Goal: Check status: Check status

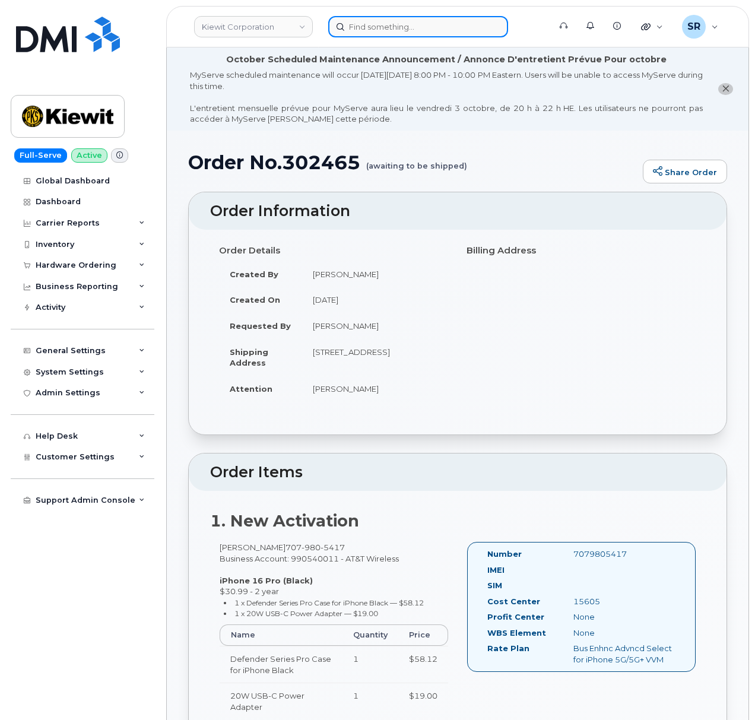
click at [466, 22] on input at bounding box center [418, 26] width 180 height 21
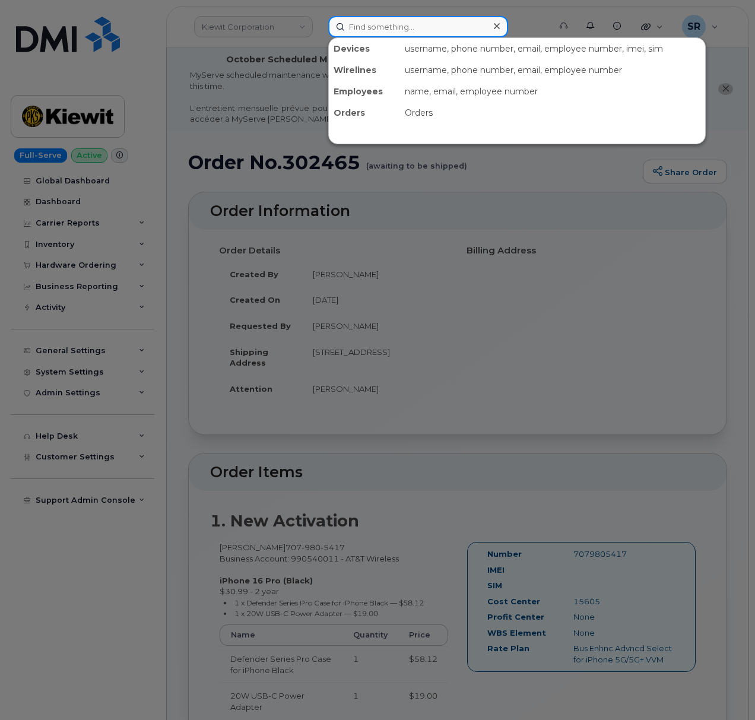
paste input "302607"
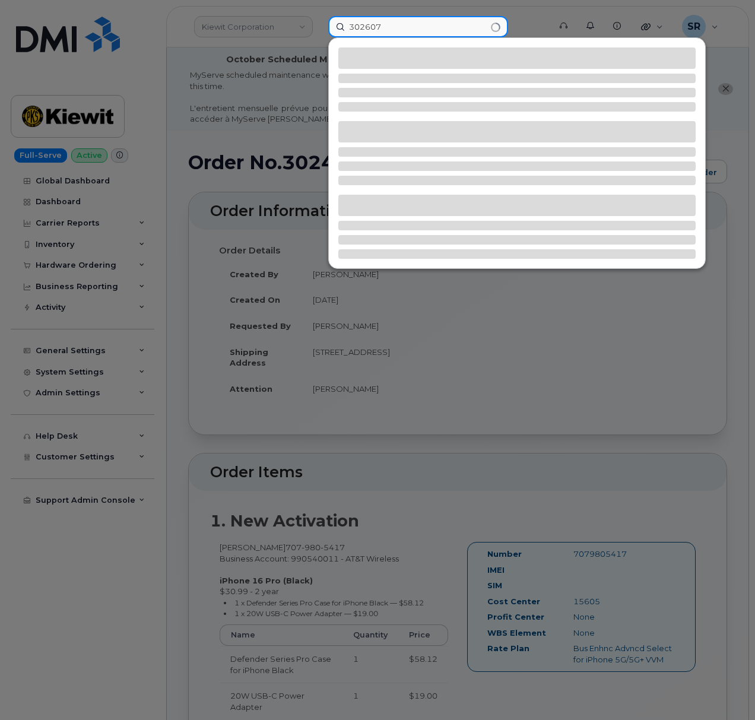
type input "302607"
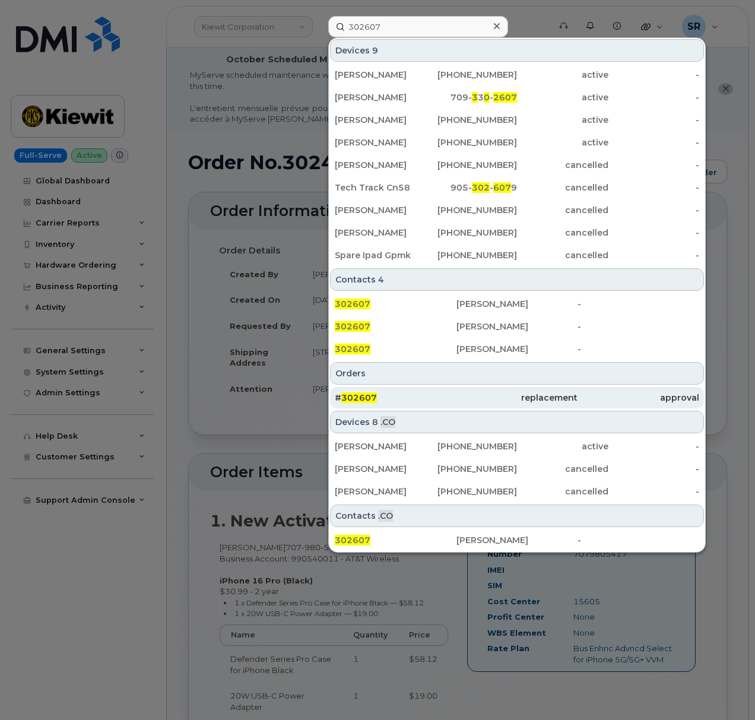
click at [452, 405] on div "# 302607" at bounding box center [396, 397] width 122 height 21
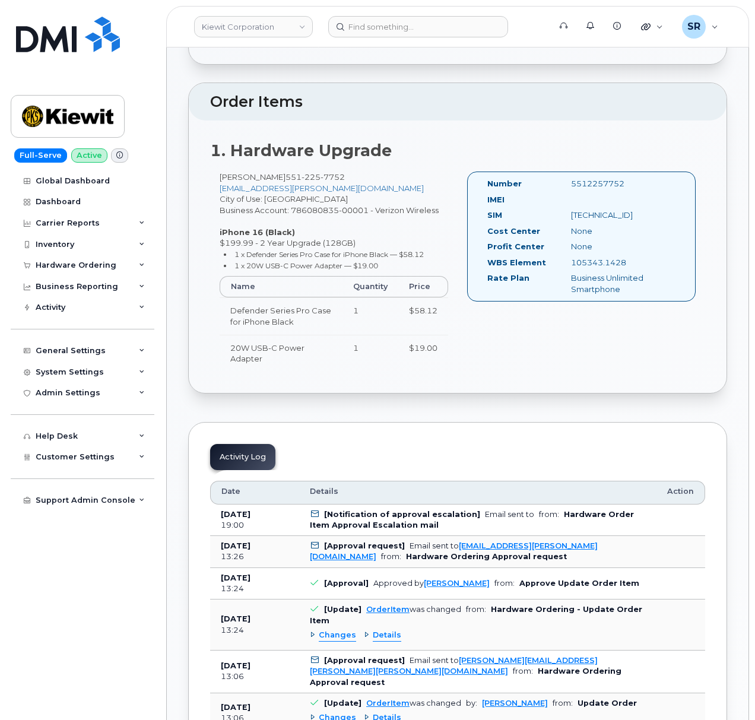
scroll to position [237, 0]
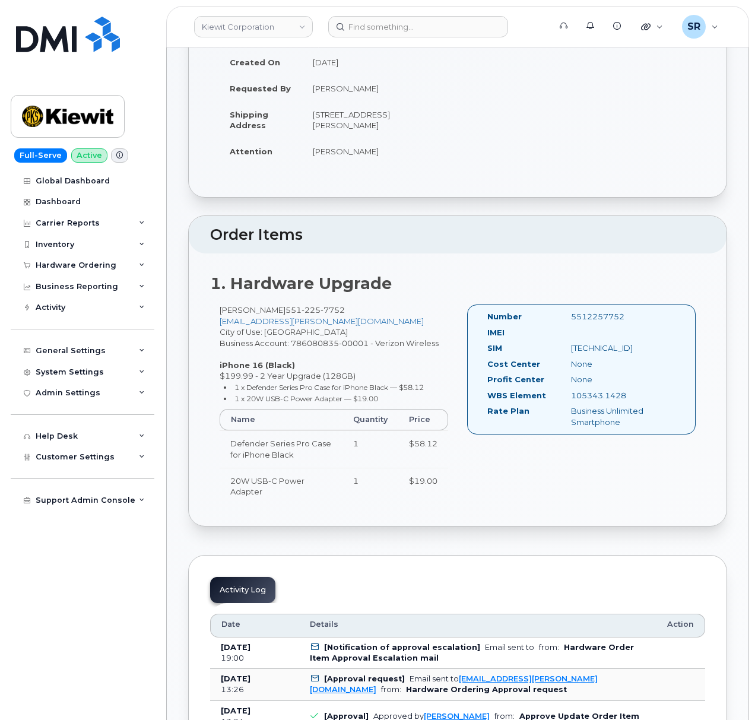
drag, startPoint x: 218, startPoint y: 311, endPoint x: 314, endPoint y: 310, distance: 95.6
click at [314, 310] on div "BESHOUY ASKHAROUN 551 225 7752 BESHOUY.ASKHAROUN@KIEWIT.COM City of Use: Jersey…" at bounding box center [334, 410] width 248 height 211
copy div "[PERSON_NAME]"
click at [411, 348] on div "BESHOUY ASKHAROUN 551 225 7752 BESHOUY.ASKHAROUN@KIEWIT.COM City of Use: Jersey…" at bounding box center [334, 410] width 248 height 211
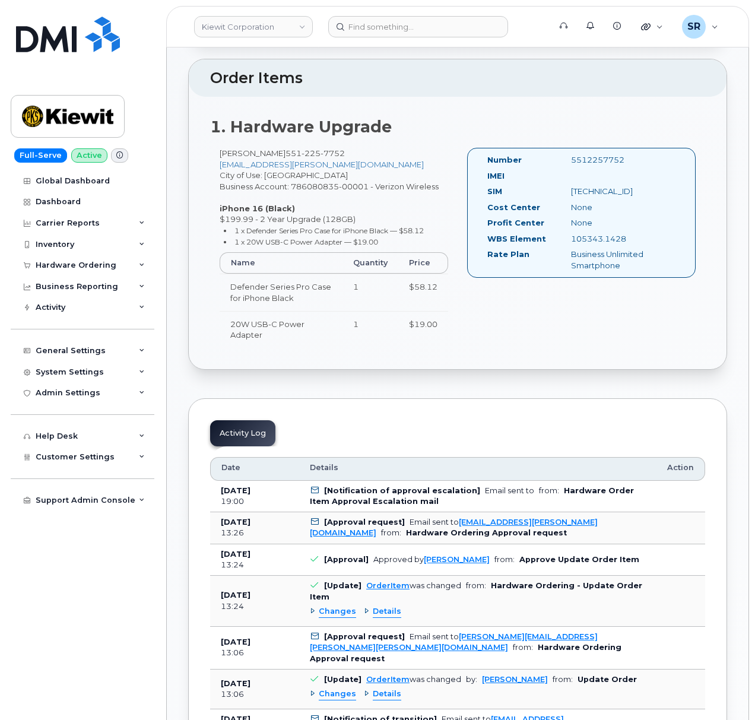
scroll to position [395, 0]
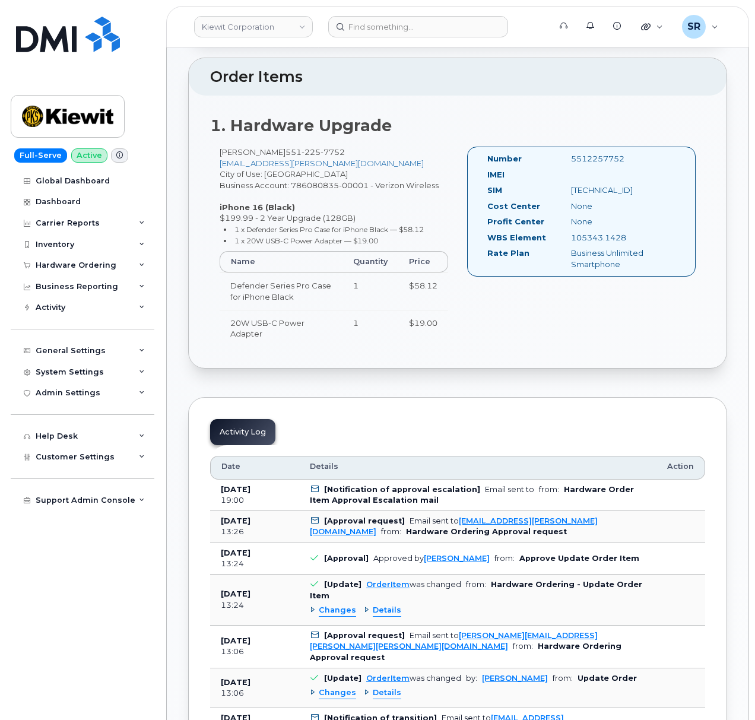
drag, startPoint x: 627, startPoint y: 241, endPoint x: 572, endPoint y: 238, distance: 54.7
click at [572, 238] on div "105343.1428" at bounding box center [621, 237] width 118 height 11
copy div "105343.1428"
click at [75, 349] on div "General Settings" at bounding box center [71, 350] width 70 height 9
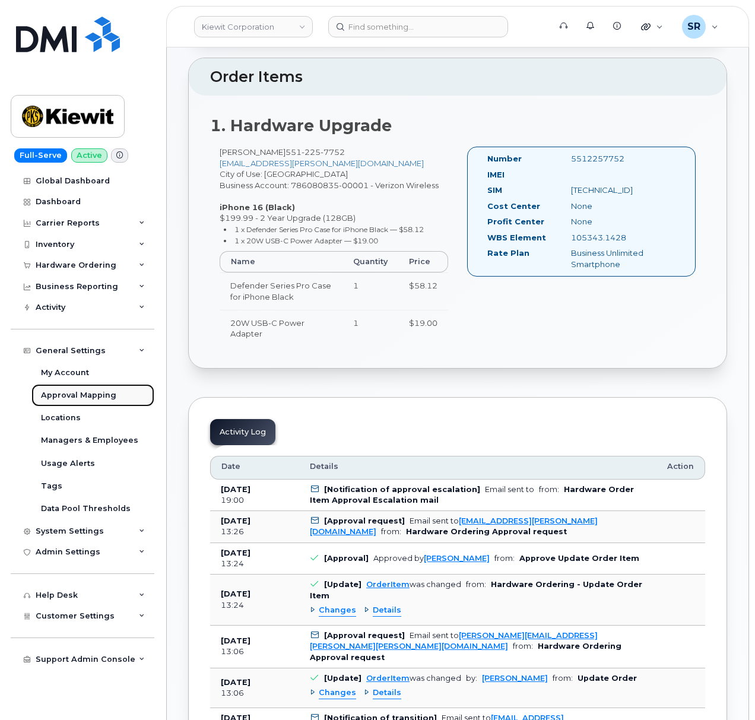
click at [113, 392] on link "Approval Mapping" at bounding box center [92, 395] width 123 height 23
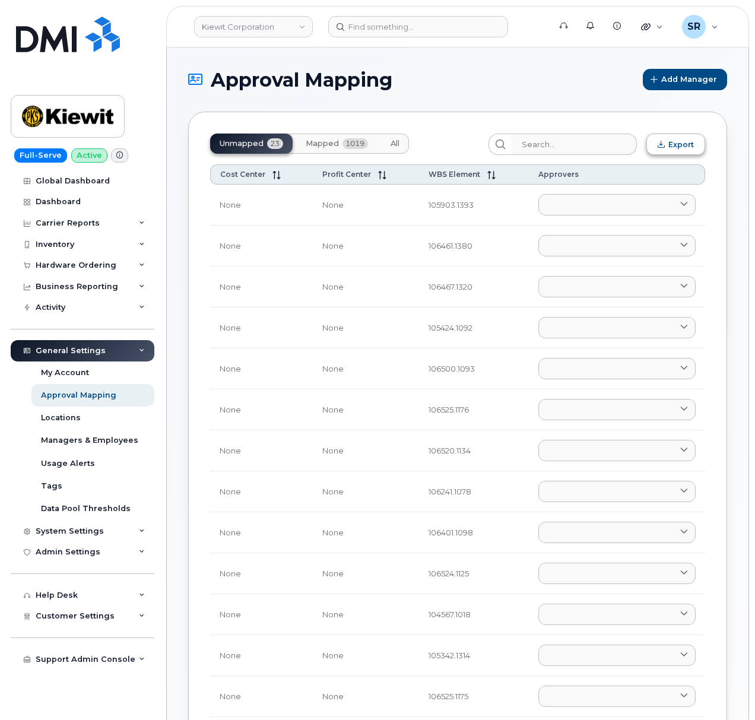
click at [331, 138] on button "Mapped 1019" at bounding box center [336, 144] width 81 height 20
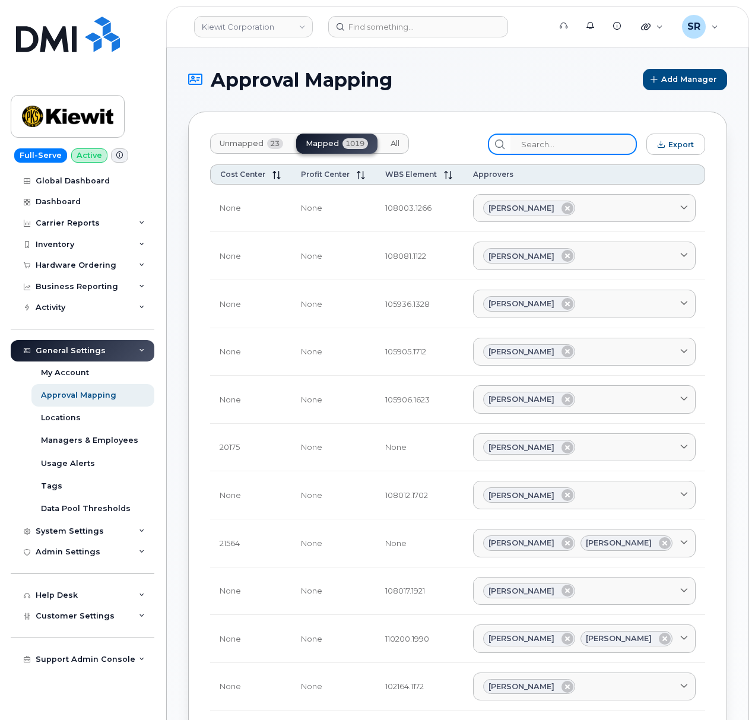
click at [597, 147] on input "search" at bounding box center [574, 144] width 126 height 21
paste input "105343.1428"
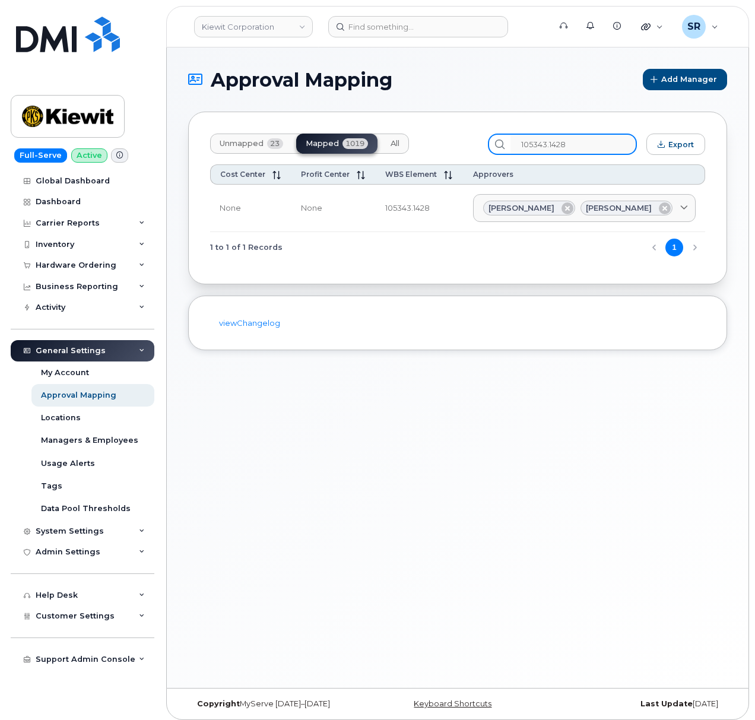
type input "105343.1428"
click at [475, 83] on h1 "Approval Mapping" at bounding box center [412, 79] width 449 height 21
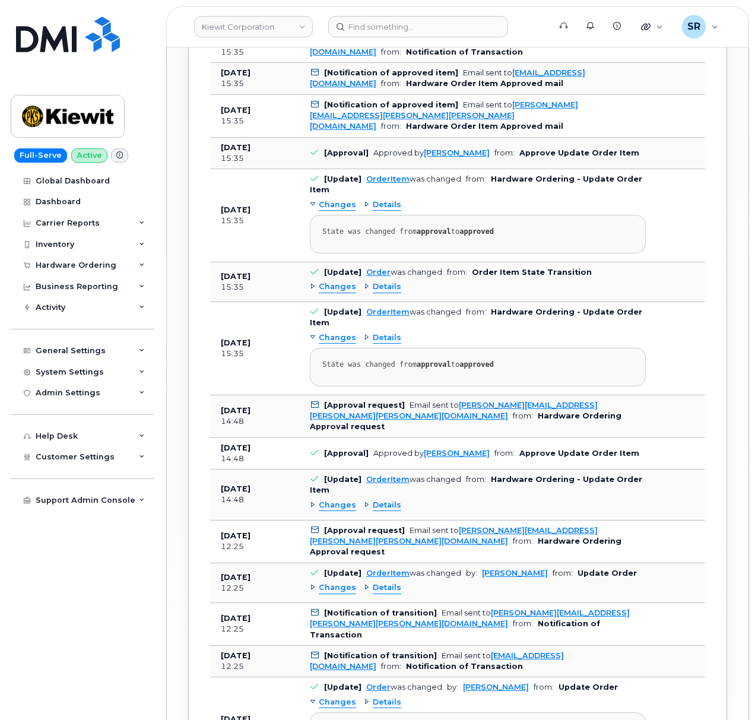
scroll to position [1361, 0]
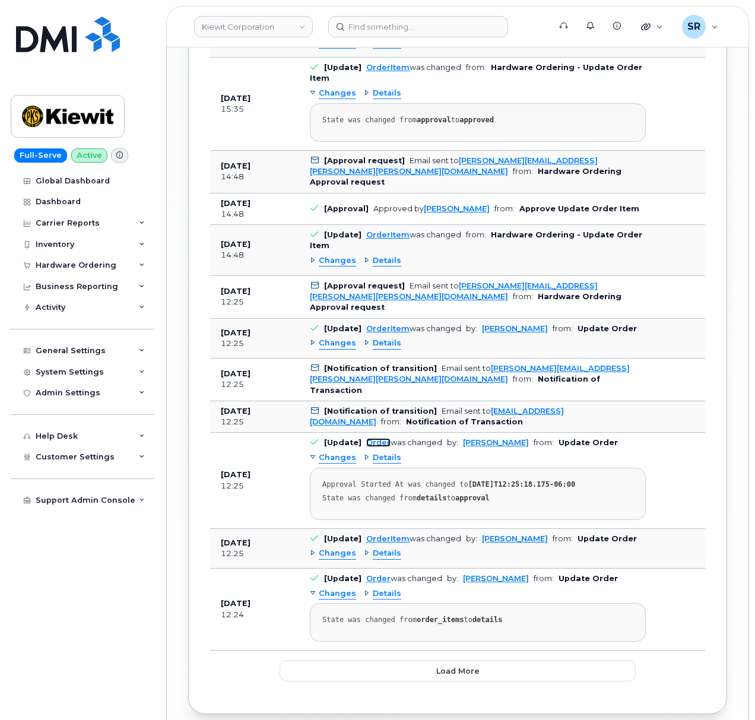
click at [378, 438] on link "Order" at bounding box center [378, 442] width 24 height 9
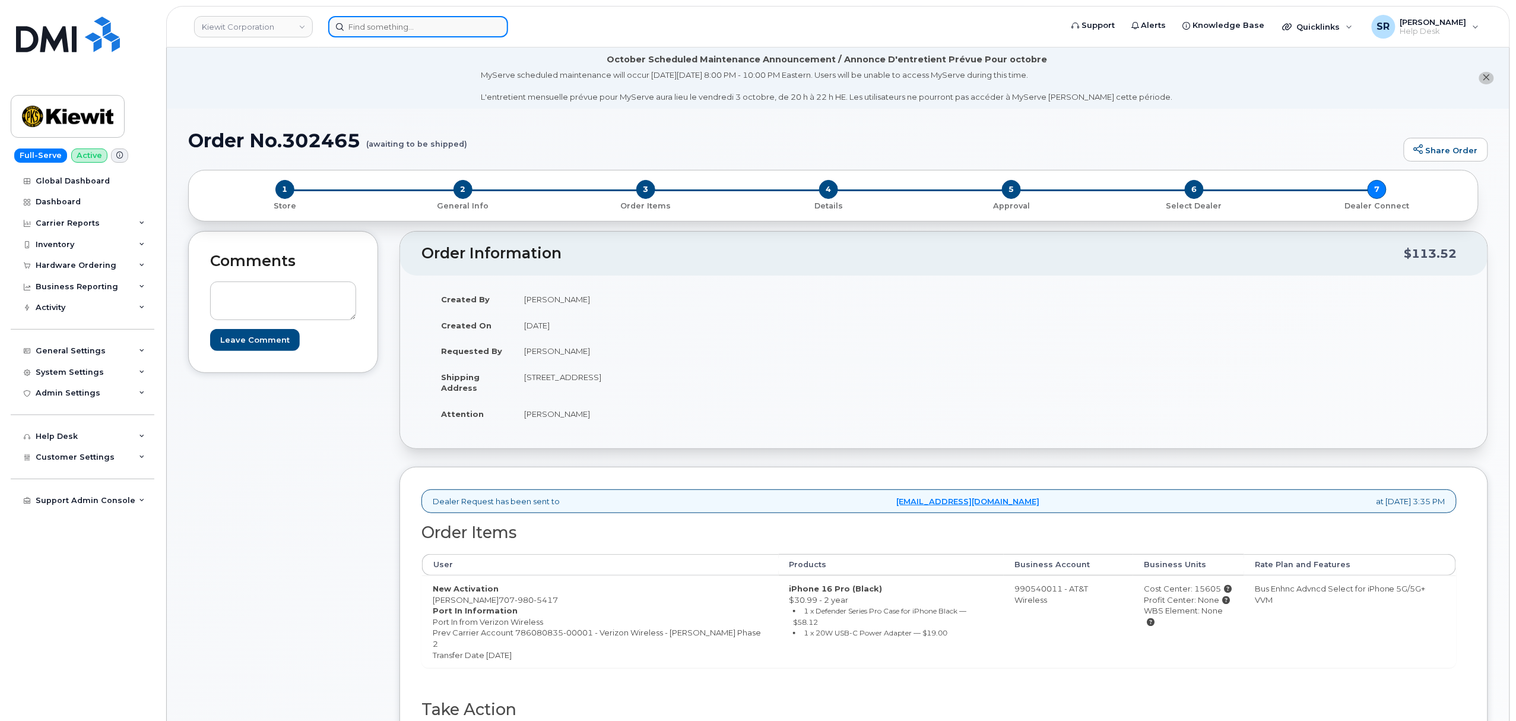
click at [375, 31] on input at bounding box center [418, 26] width 180 height 21
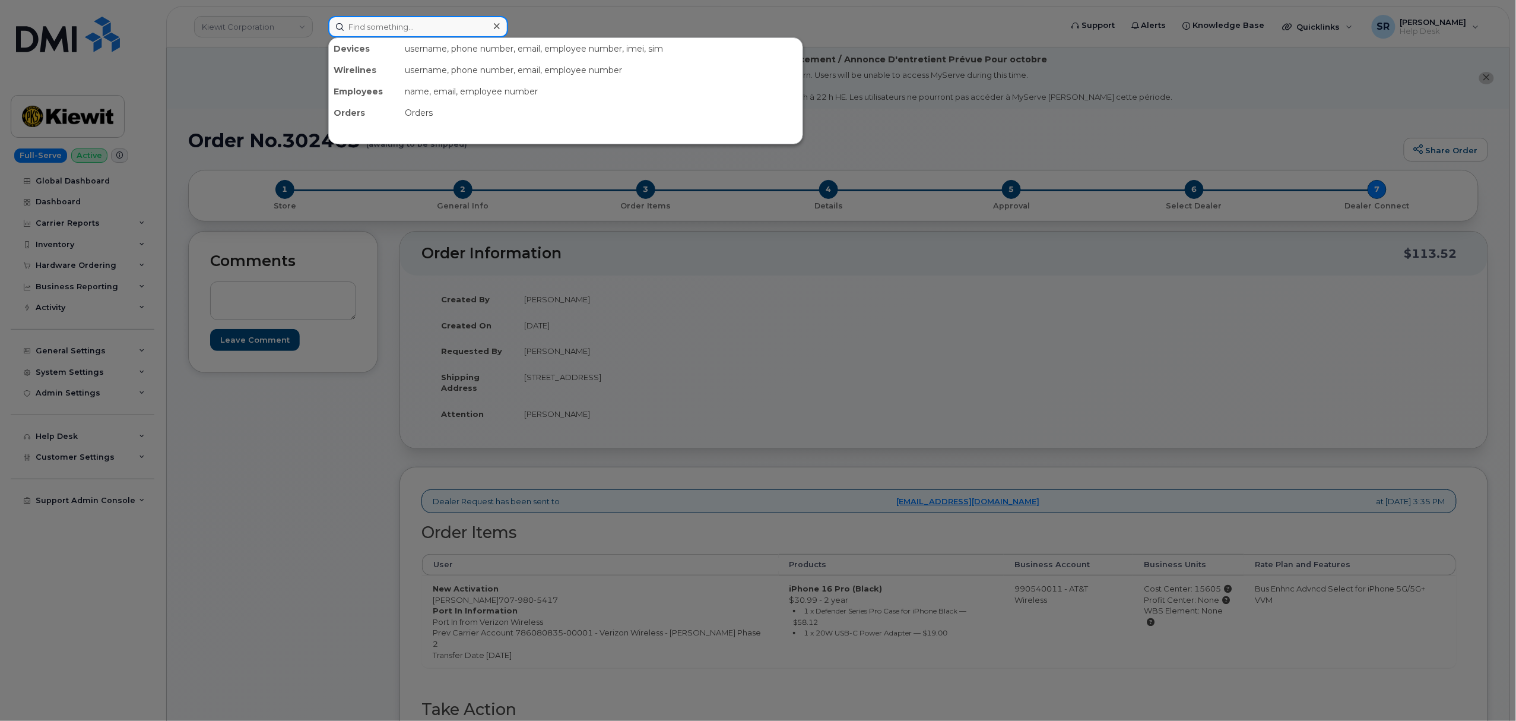
paste input "302607"
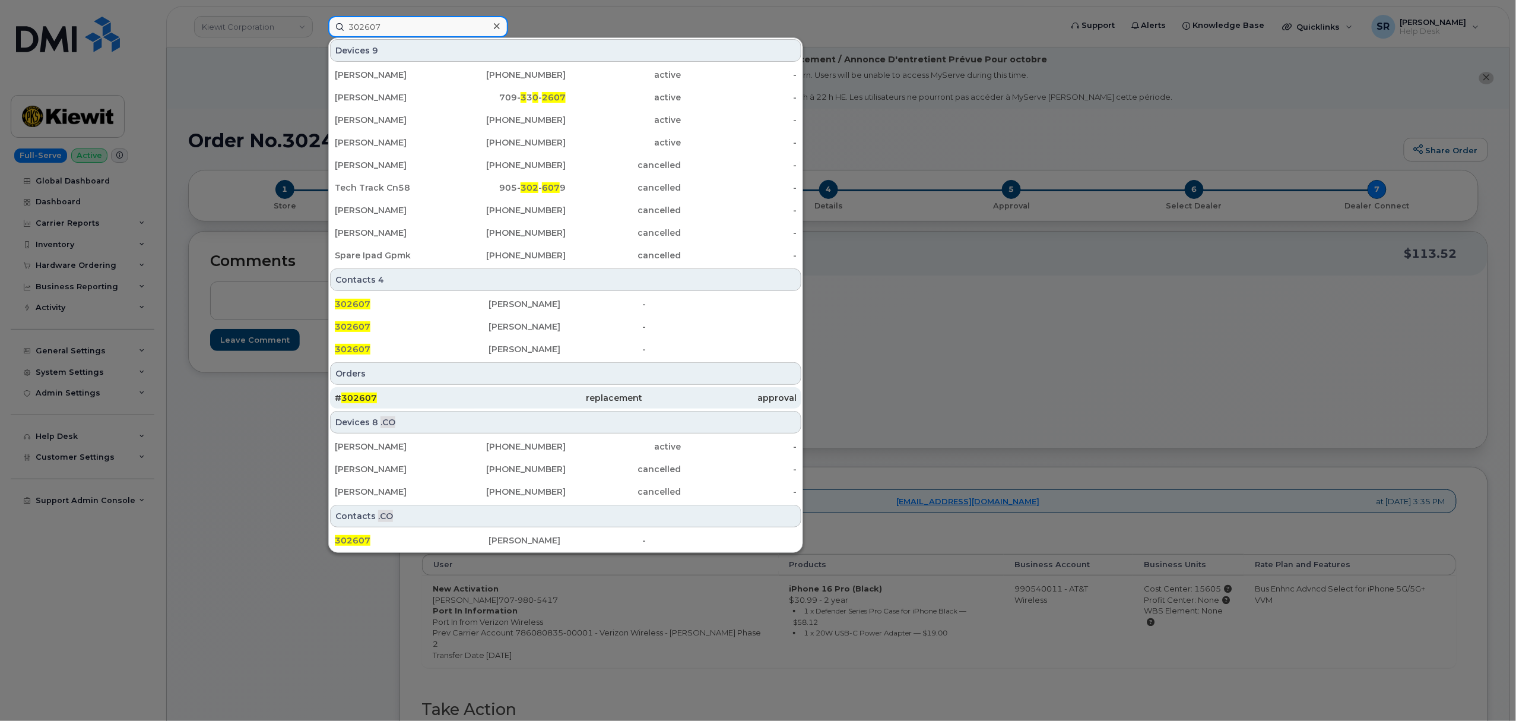
type input "302607"
click at [426, 400] on div "# 302607" at bounding box center [412, 398] width 154 height 12
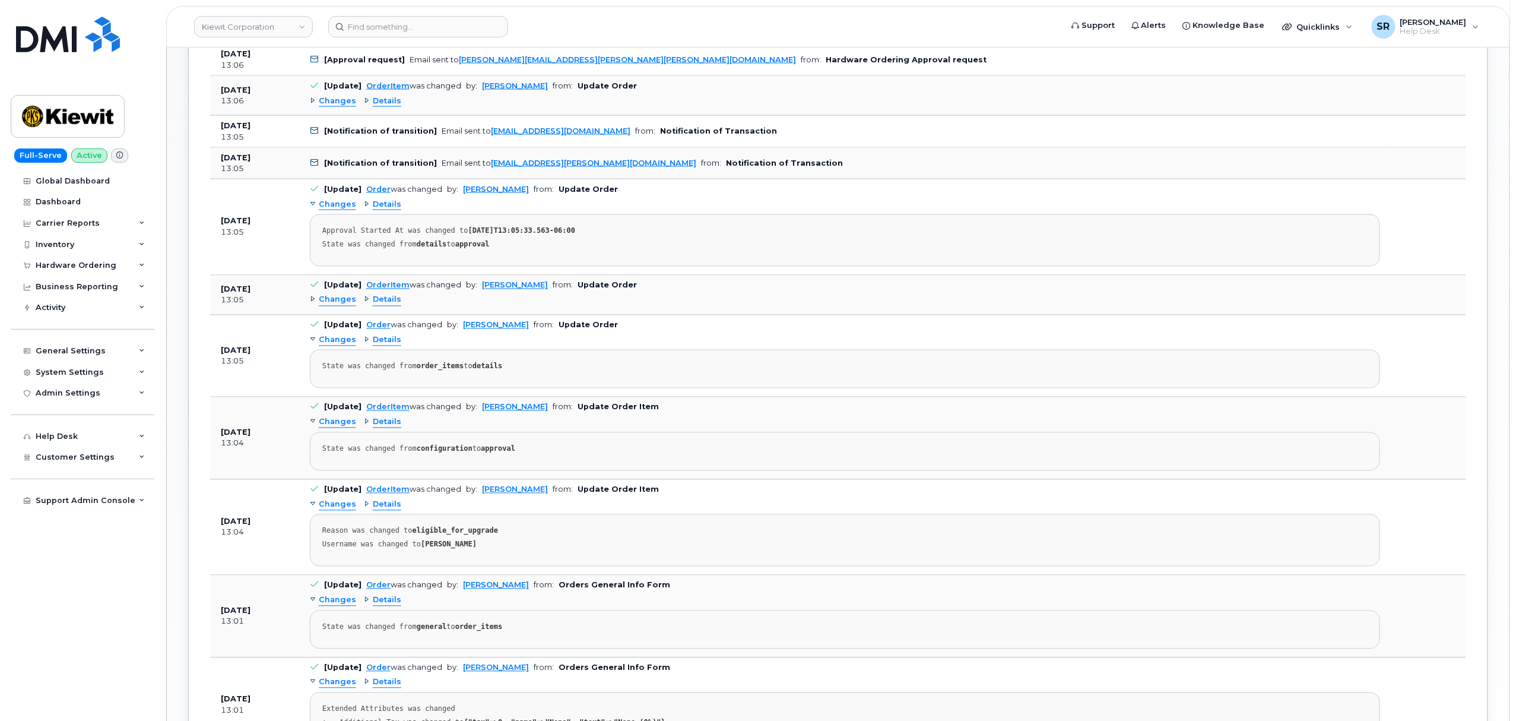
scroll to position [950, 0]
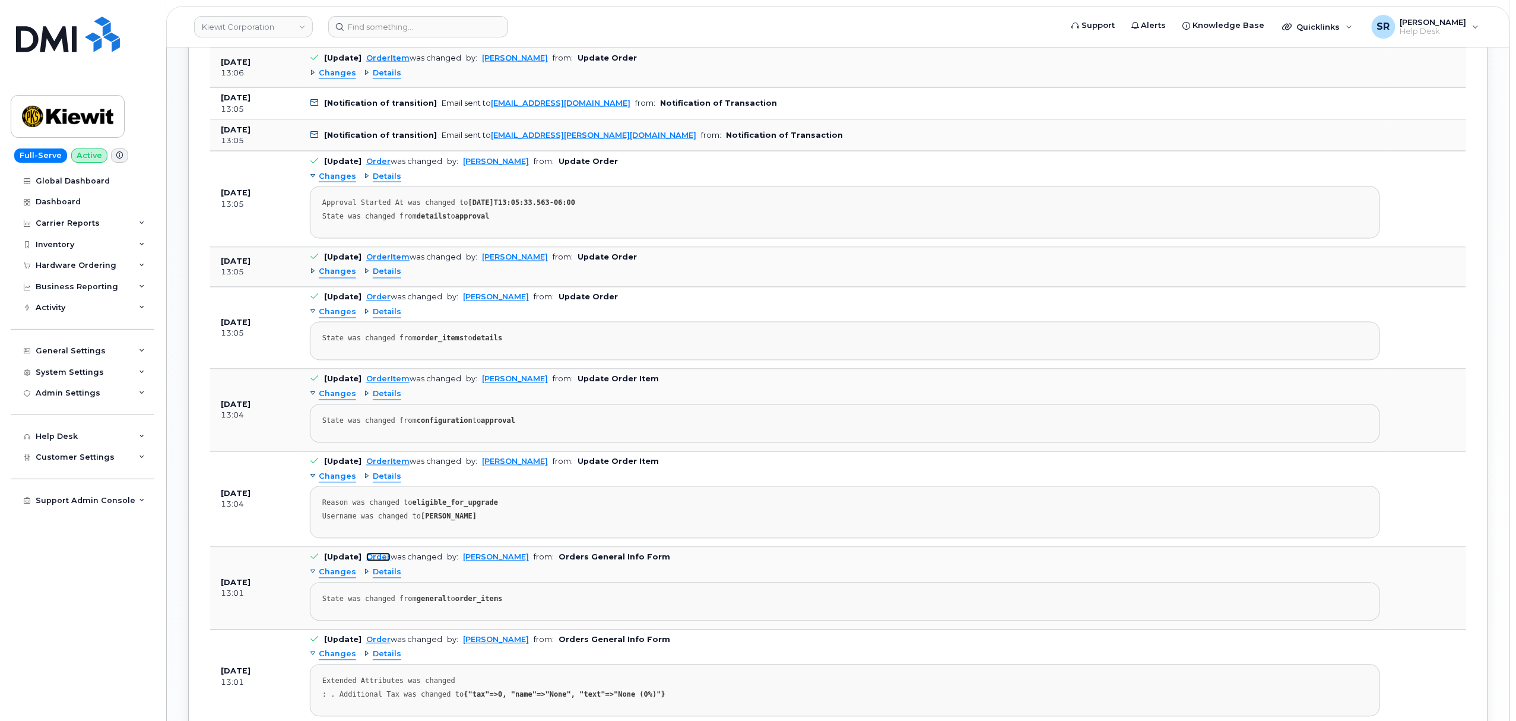
click at [372, 562] on link "Order" at bounding box center [378, 557] width 24 height 9
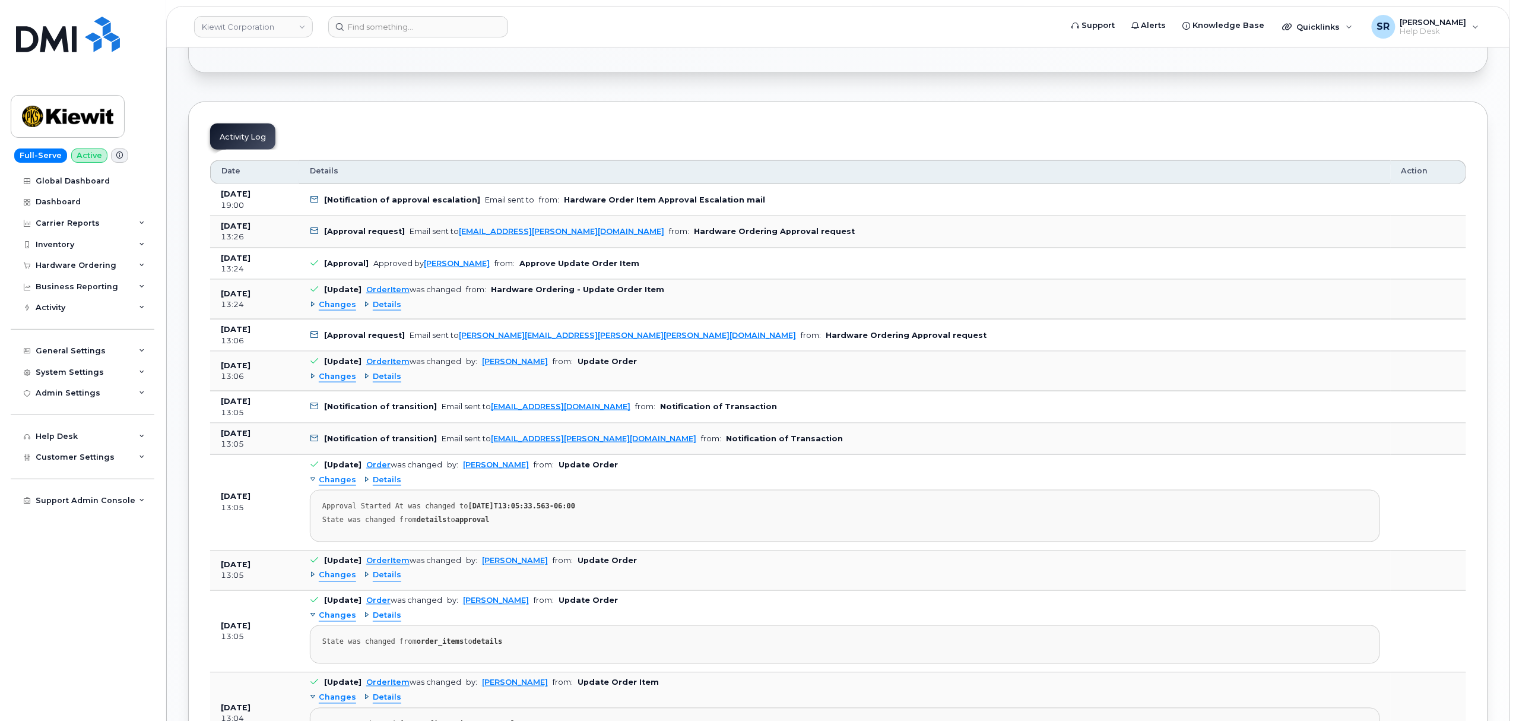
scroll to position [395, 0]
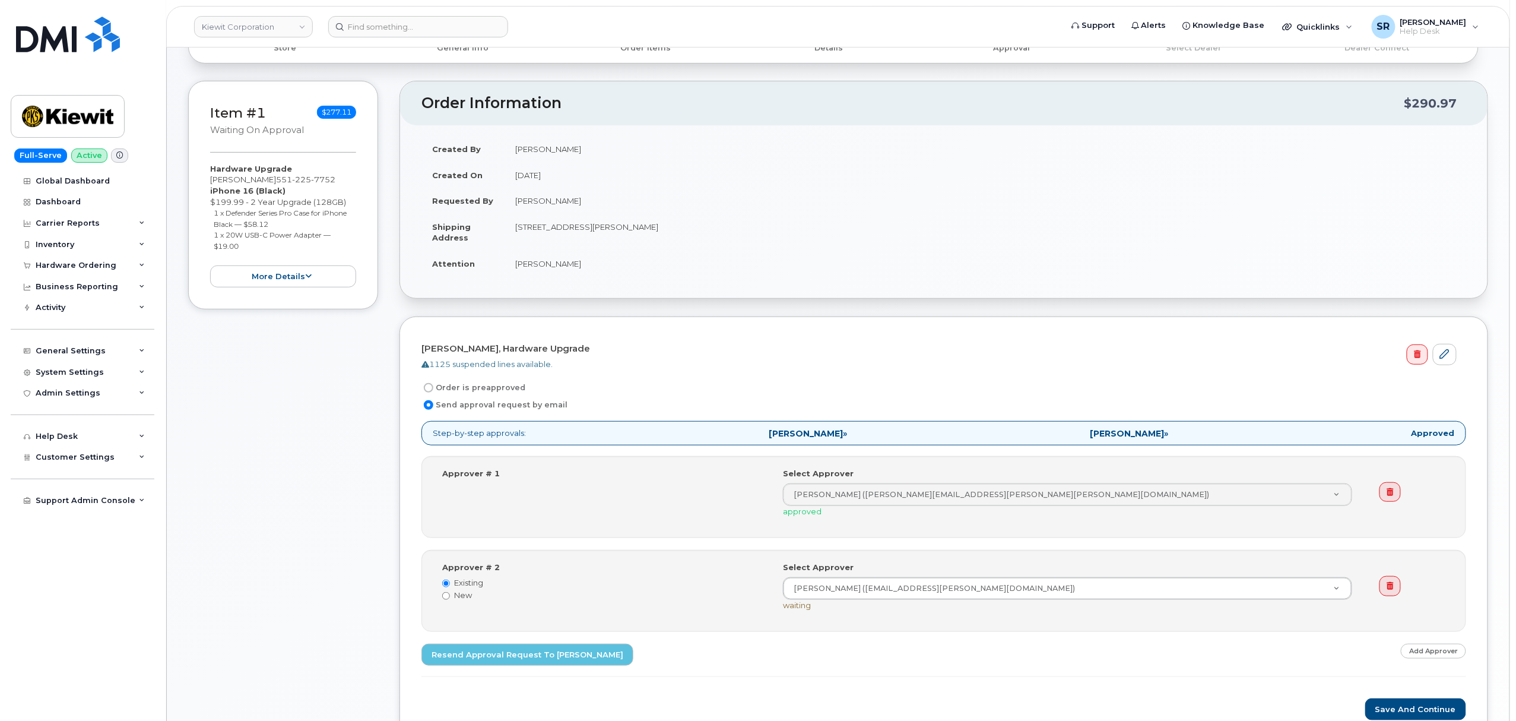
scroll to position [219, 0]
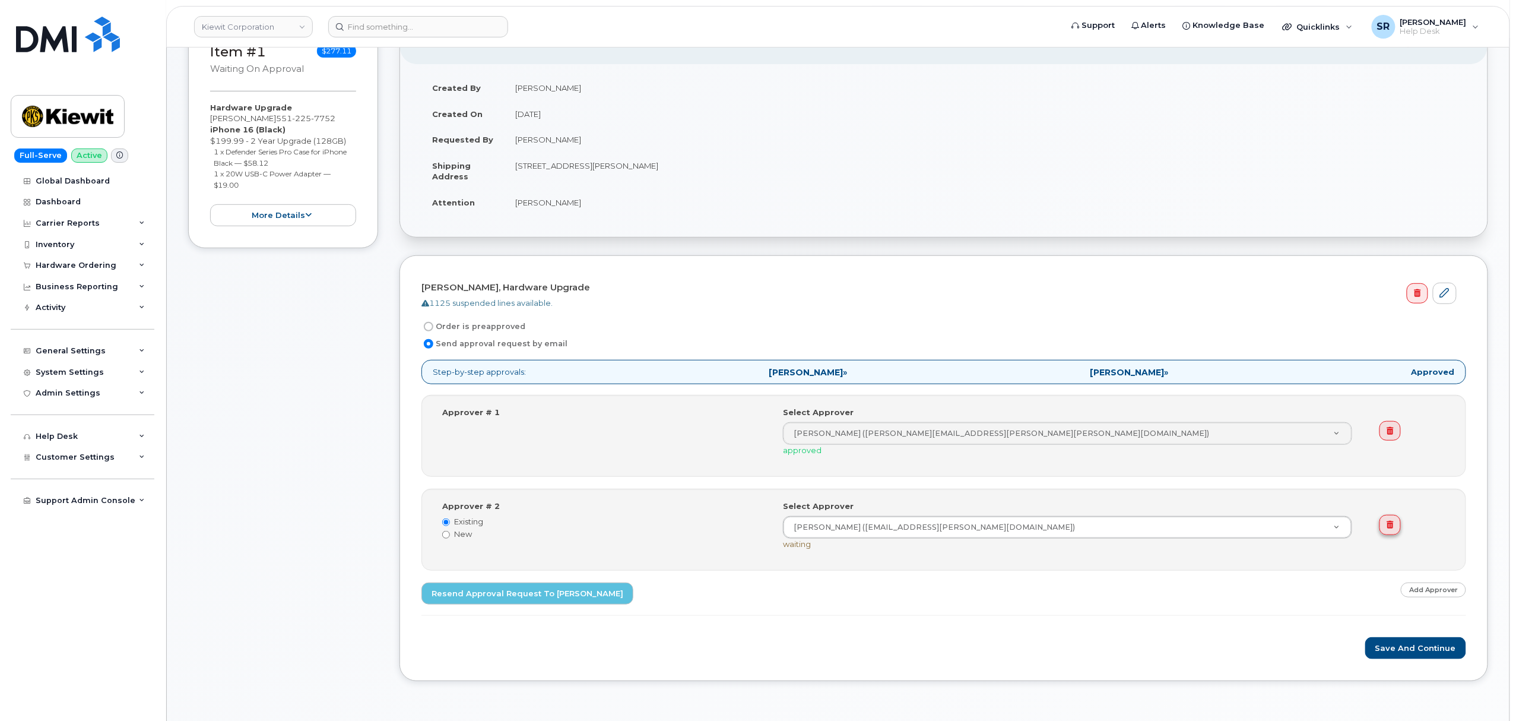
click at [1388, 526] on icon at bounding box center [1391, 525] width 7 height 8
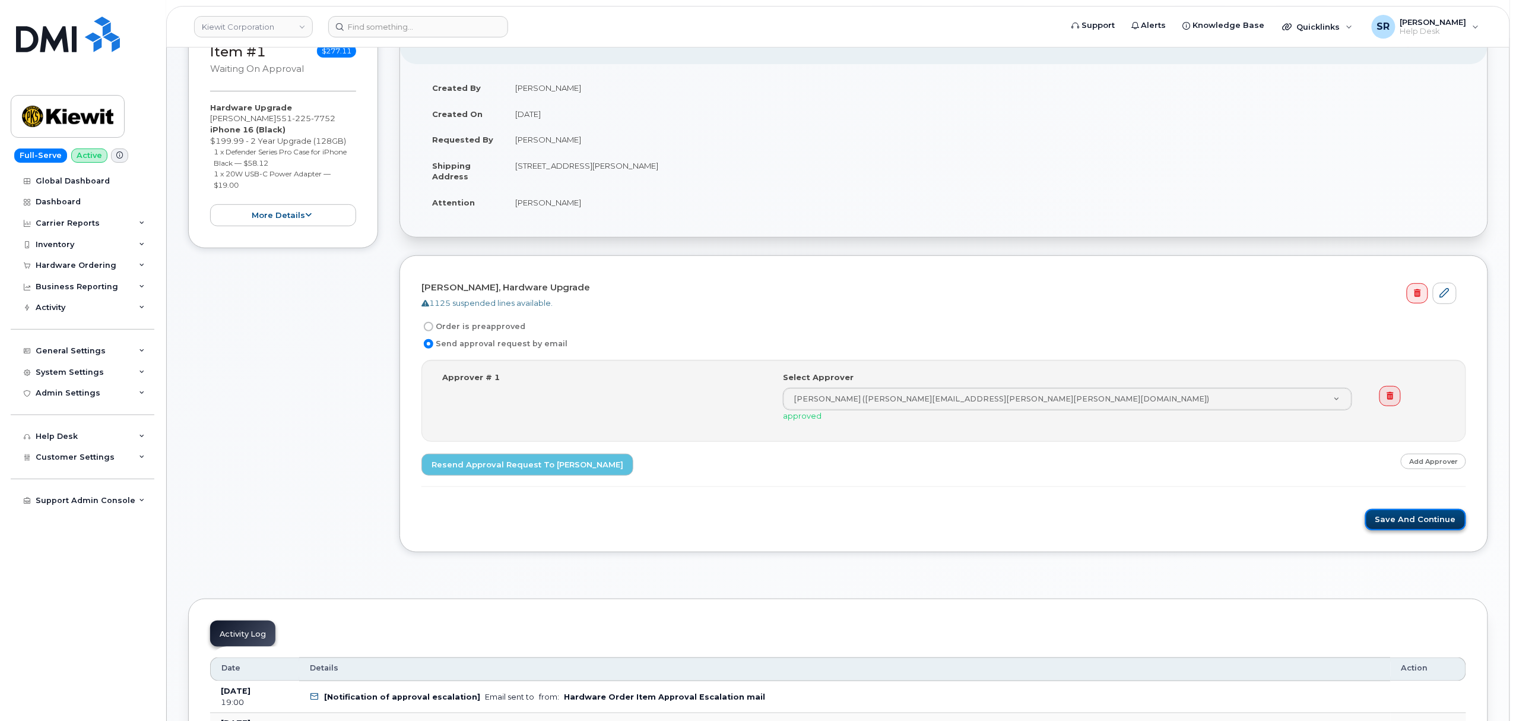
click at [1438, 524] on button "Save and Continue" at bounding box center [1416, 520] width 101 height 22
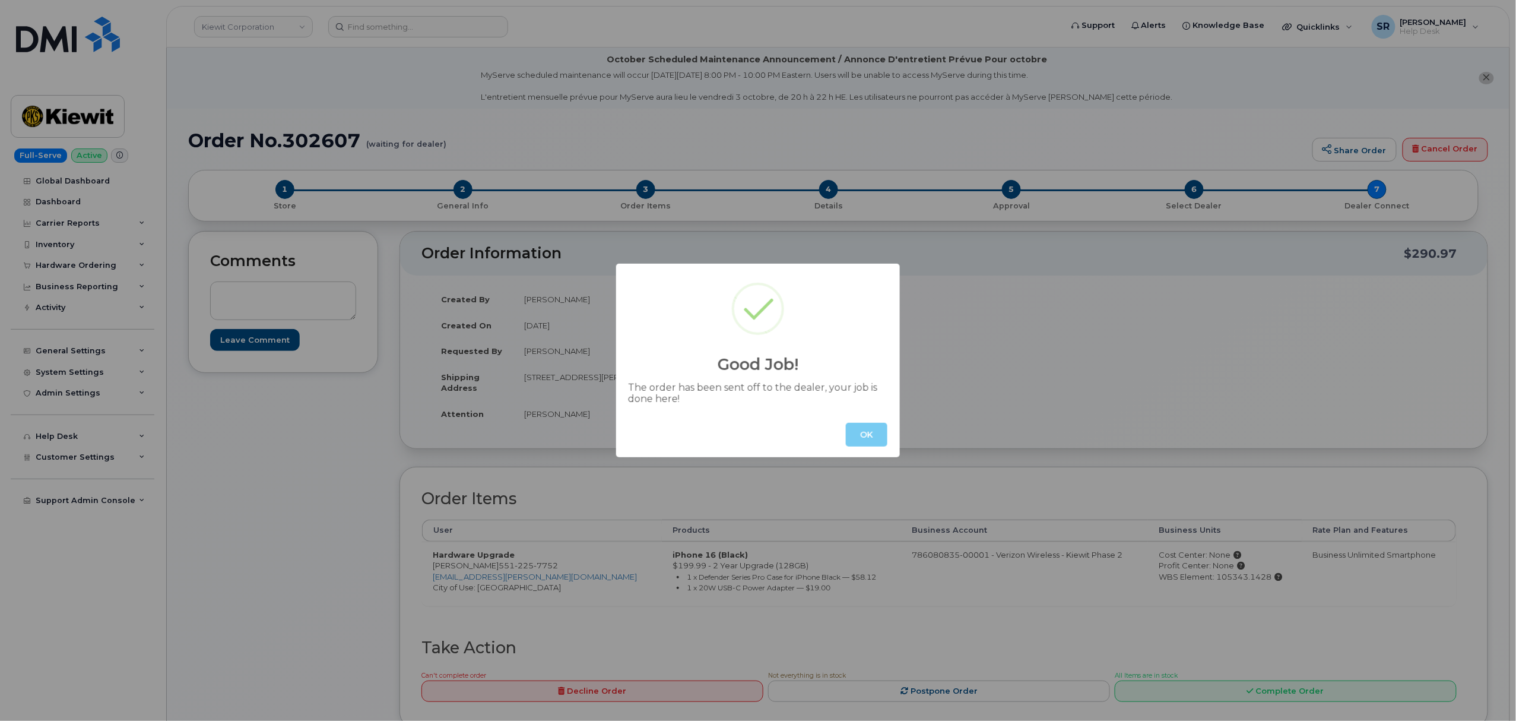
click at [865, 423] on button "OK" at bounding box center [867, 435] width 42 height 24
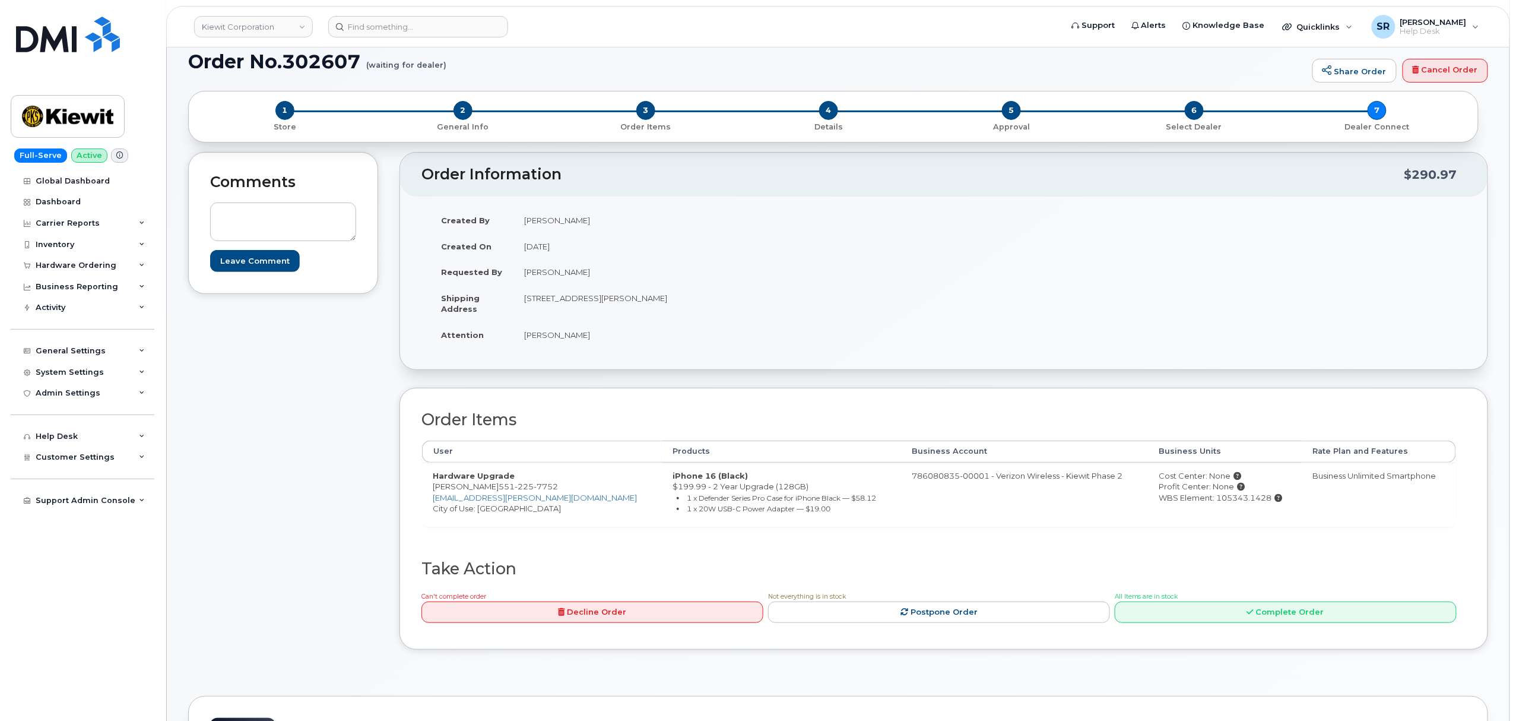
scroll to position [158, 0]
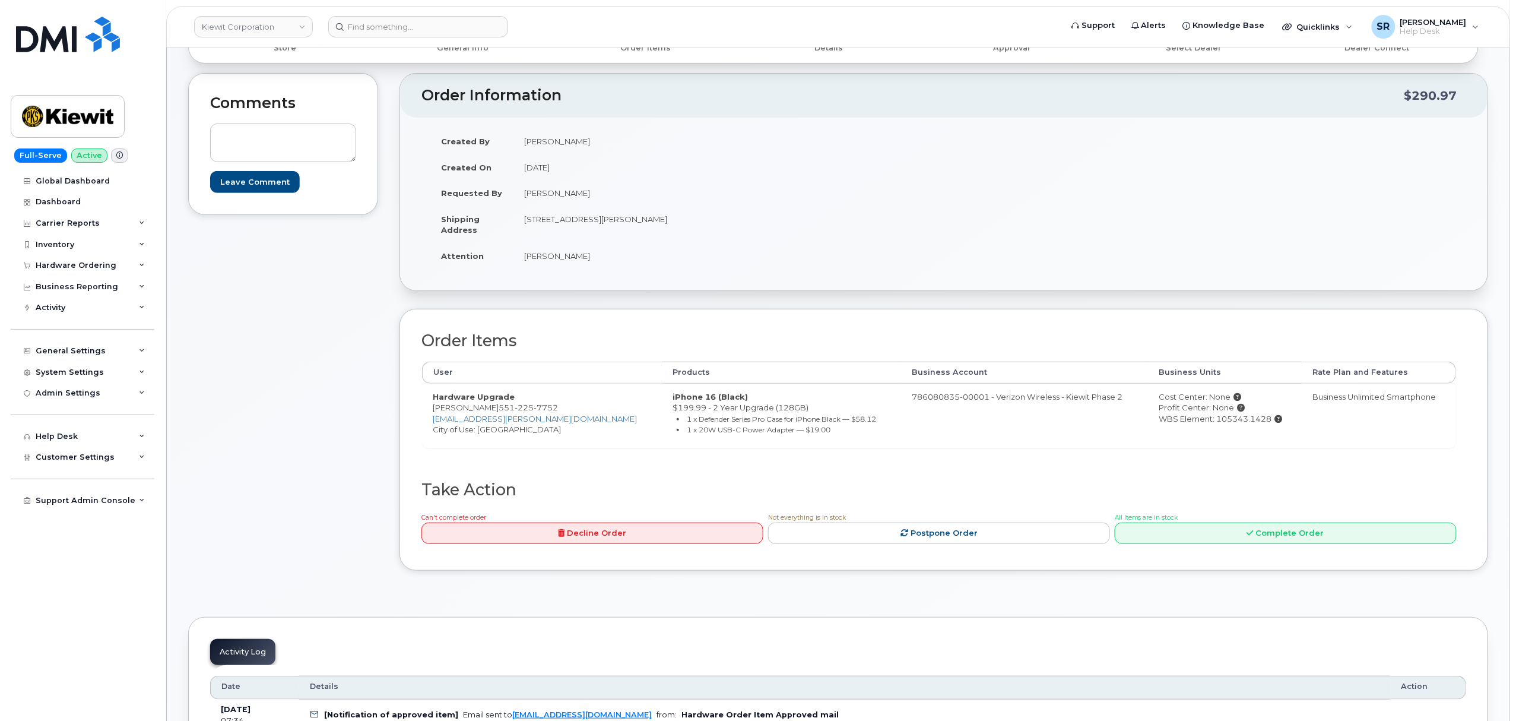
click at [272, 353] on div "Comments Leave Comment" at bounding box center [283, 330] width 190 height 515
